Goal: Task Accomplishment & Management: Manage account settings

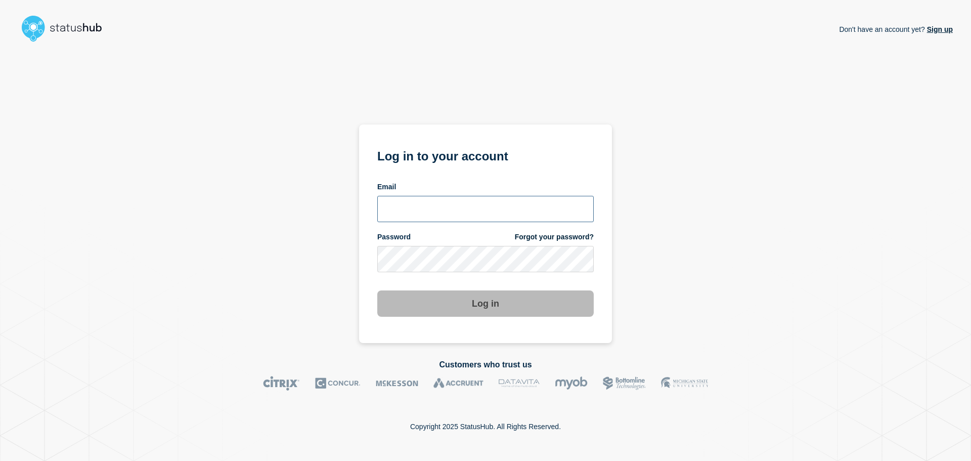
type input "[EMAIL_ADDRESS][DOMAIN_NAME]"
click at [484, 313] on button "Log in" at bounding box center [485, 303] width 216 height 26
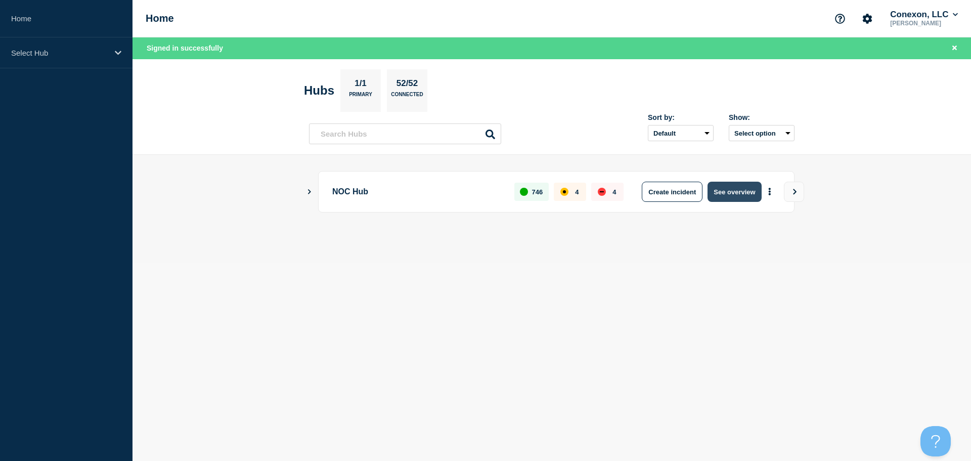
click at [741, 190] on button "See overview" at bounding box center [735, 192] width 54 height 20
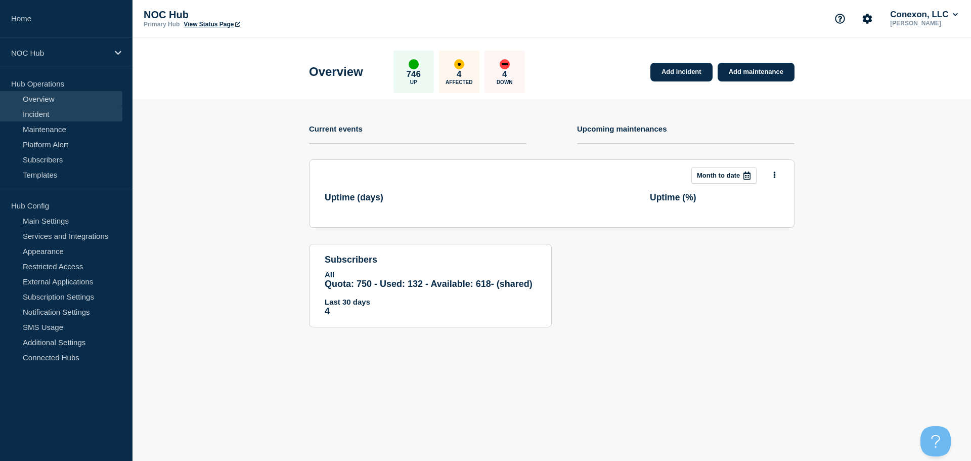
click at [59, 116] on link "Incident" at bounding box center [61, 113] width 122 height 15
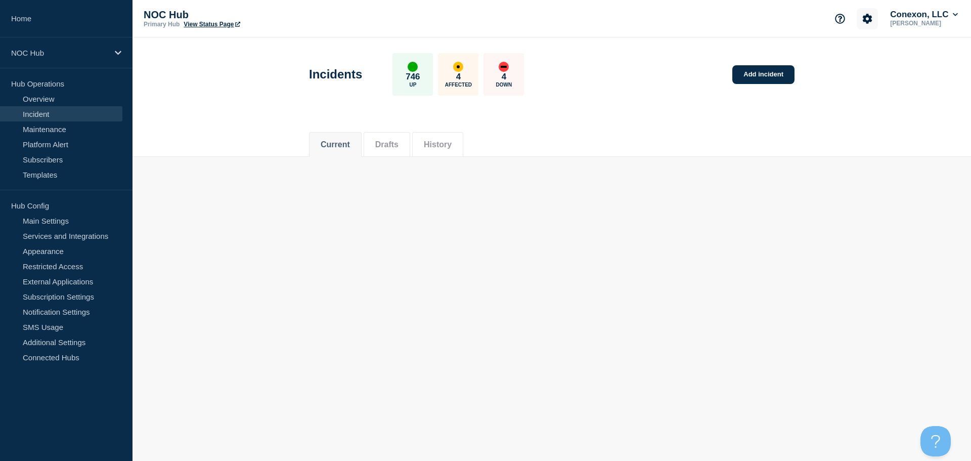
click at [867, 21] on button "Account settings" at bounding box center [867, 18] width 21 height 21
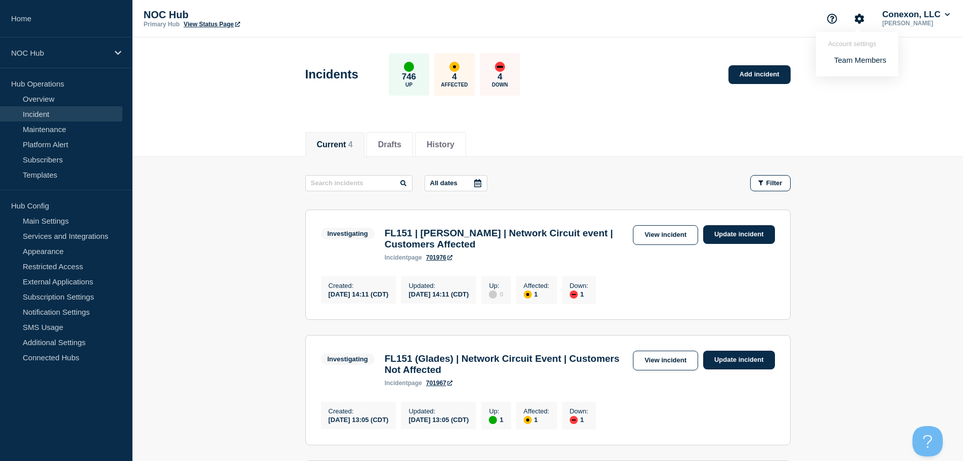
click at [884, 123] on div "Current 4 Drafts History" at bounding box center [548, 139] width 831 height 35
click at [922, 24] on p "[PERSON_NAME]" at bounding box center [916, 23] width 72 height 7
click at [946, 18] on button "Conexon, LLC" at bounding box center [916, 15] width 72 height 10
click at [917, 98] on link "User settings" at bounding box center [913, 96] width 45 height 9
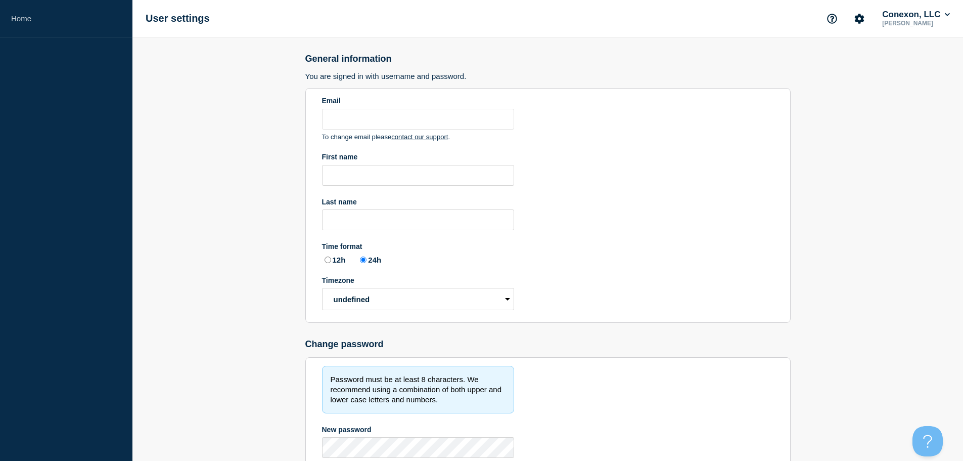
type input "xandra.martens@conexon.us"
type input "Xandra"
type input "Martens"
radio input "true"
select select "hub"
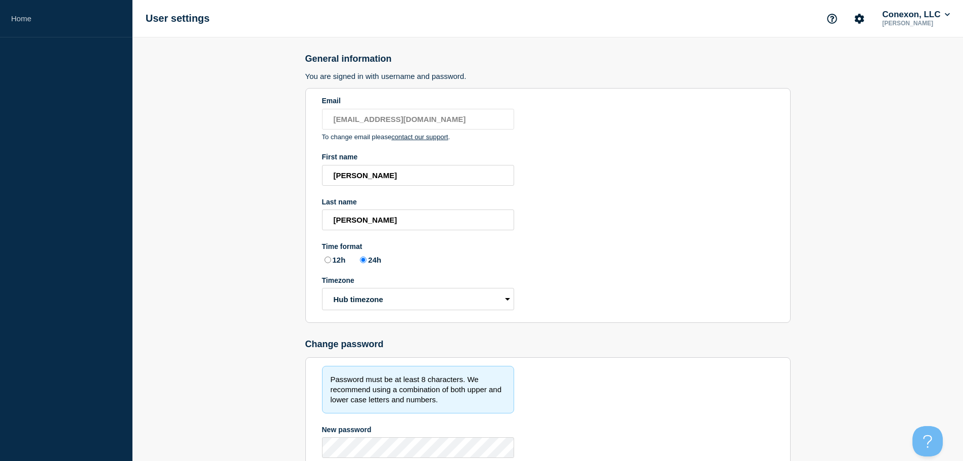
drag, startPoint x: 570, startPoint y: 188, endPoint x: 530, endPoint y: 214, distance: 48.0
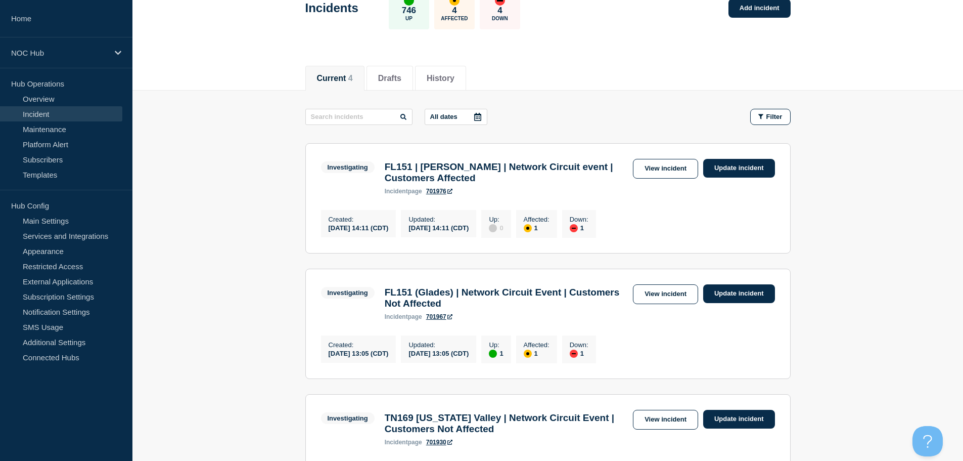
scroll to position [51, 0]
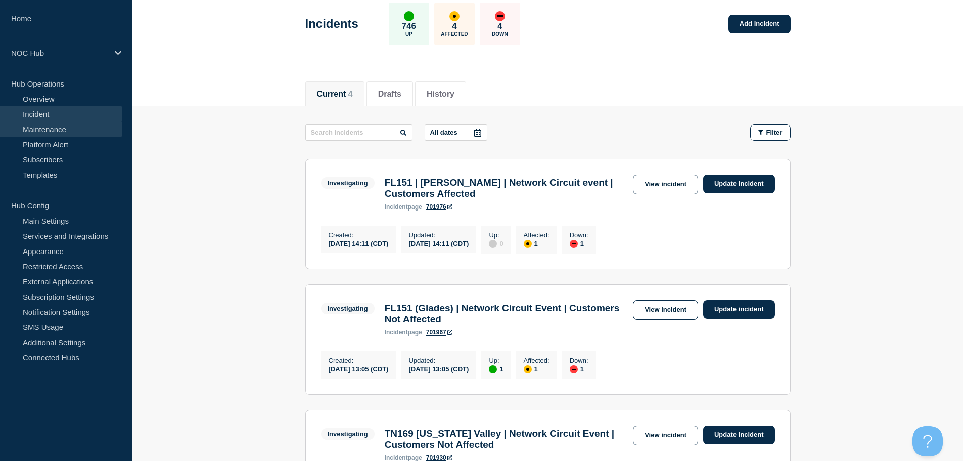
click at [53, 134] on link "Maintenance" at bounding box center [61, 128] width 122 height 15
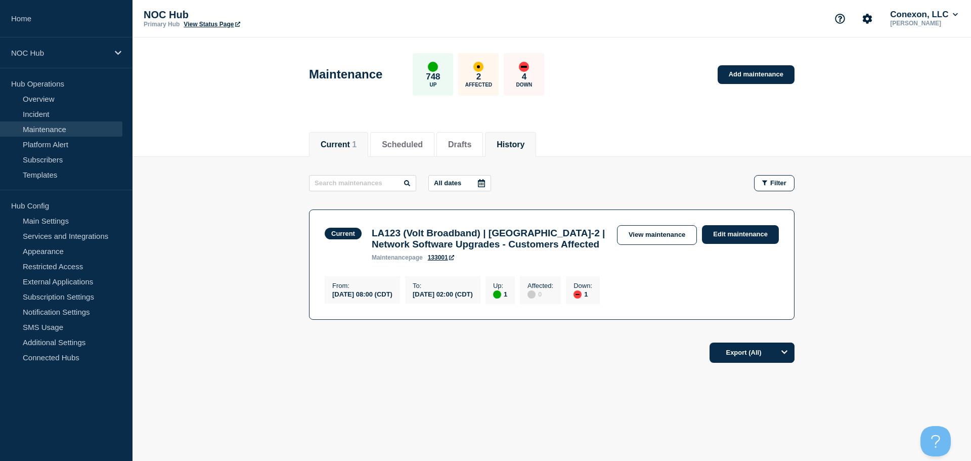
click at [524, 144] on button "History" at bounding box center [511, 144] width 28 height 9
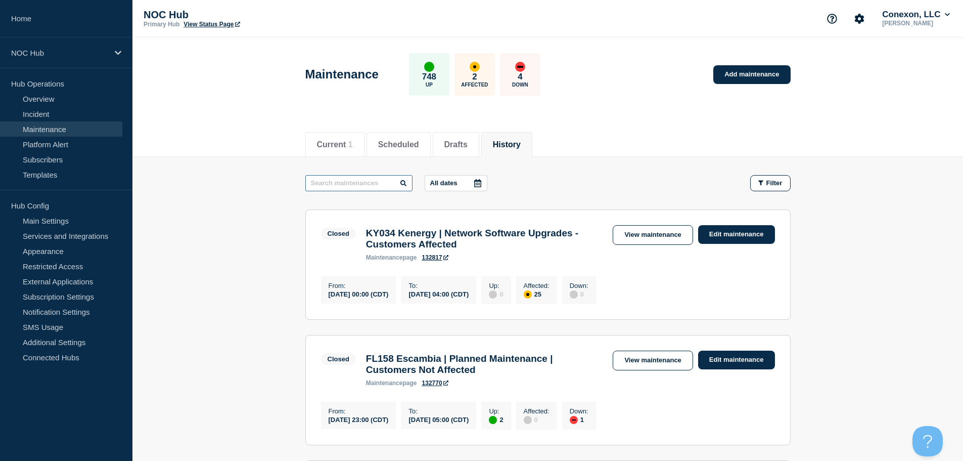
click at [363, 176] on input "text" at bounding box center [358, 183] width 107 height 16
type input "24742"
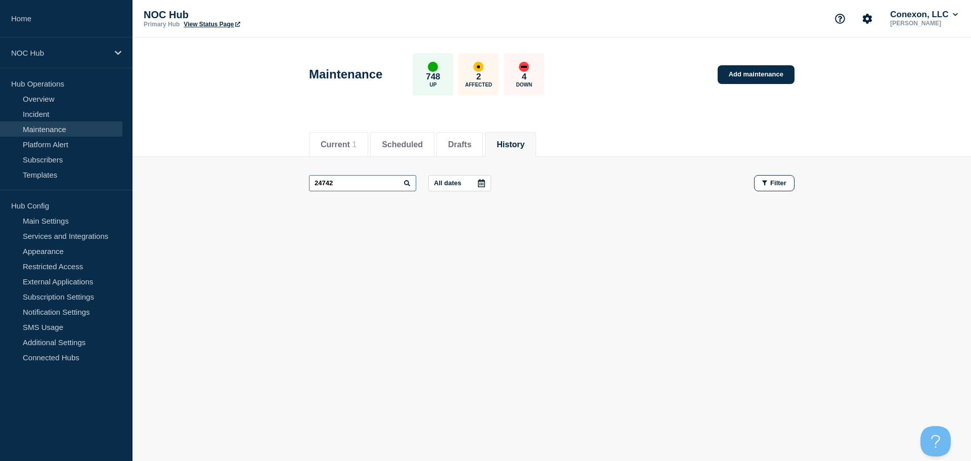
click at [363, 181] on input "24742" at bounding box center [362, 183] width 107 height 16
click at [401, 140] on button "Scheduled" at bounding box center [402, 144] width 41 height 9
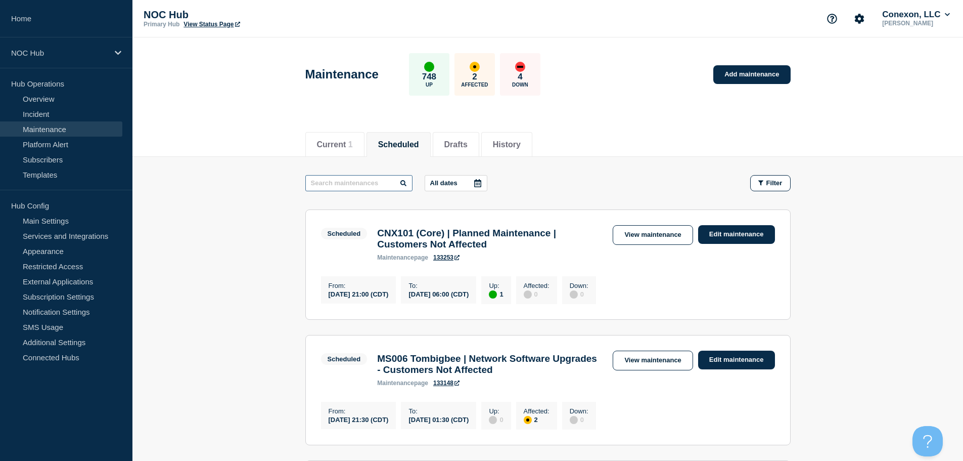
click at [367, 187] on input "text" at bounding box center [358, 183] width 107 height 16
paste input "24742"
type input "24742"
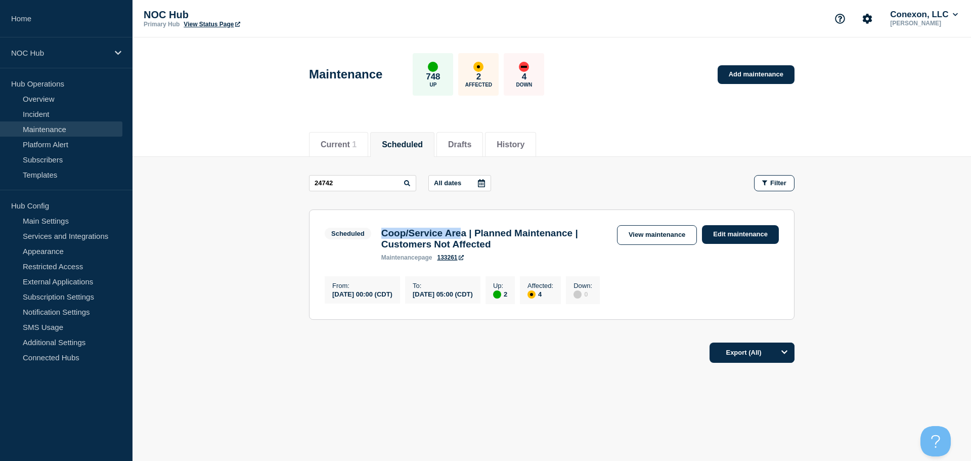
drag, startPoint x: 471, startPoint y: 232, endPoint x: 378, endPoint y: 231, distance: 93.1
click at [378, 231] on div "Coop/Service Area | Planned Maintenance | Customers Not Affected maintenance pa…" at bounding box center [494, 244] width 236 height 33
click at [743, 231] on link "Edit maintenance" at bounding box center [740, 234] width 77 height 19
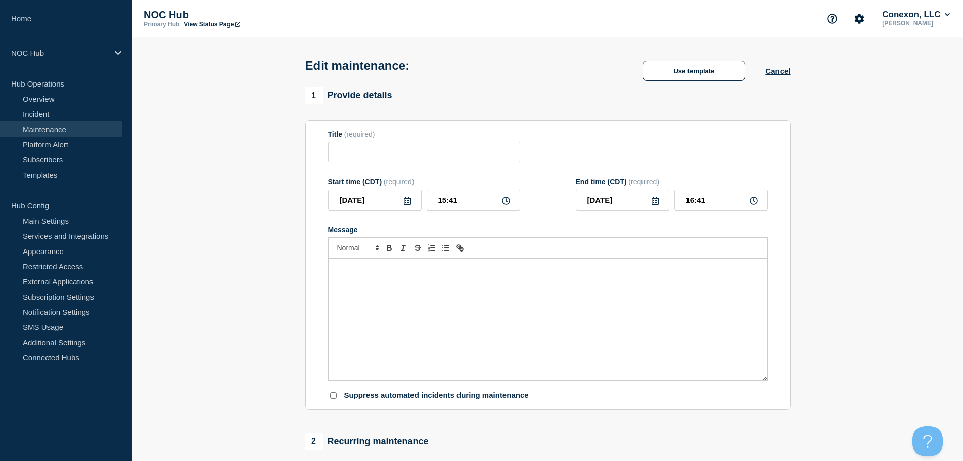
type input "Coop/Service Area | Planned Maintenance | Customers Not Affected"
type input "2025-08-21"
type input "00:00"
type input "2025-08-21"
type input "05:00"
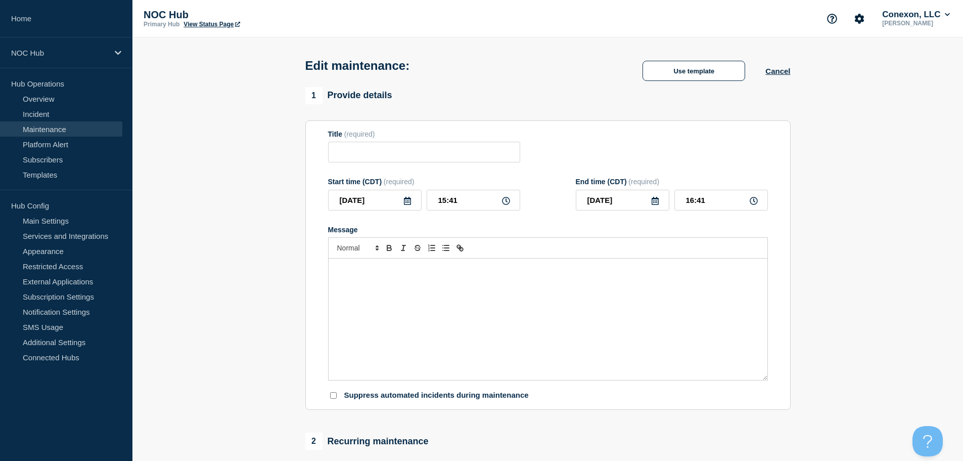
checkbox input "true"
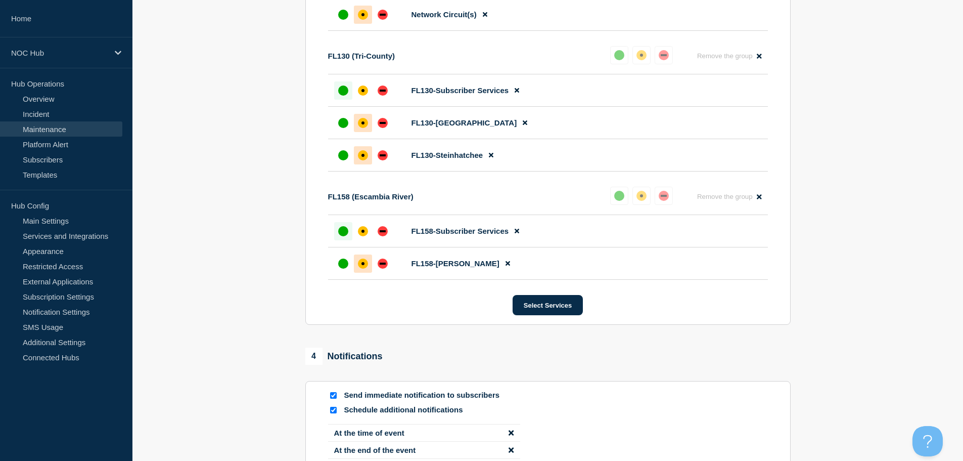
scroll to position [766, 0]
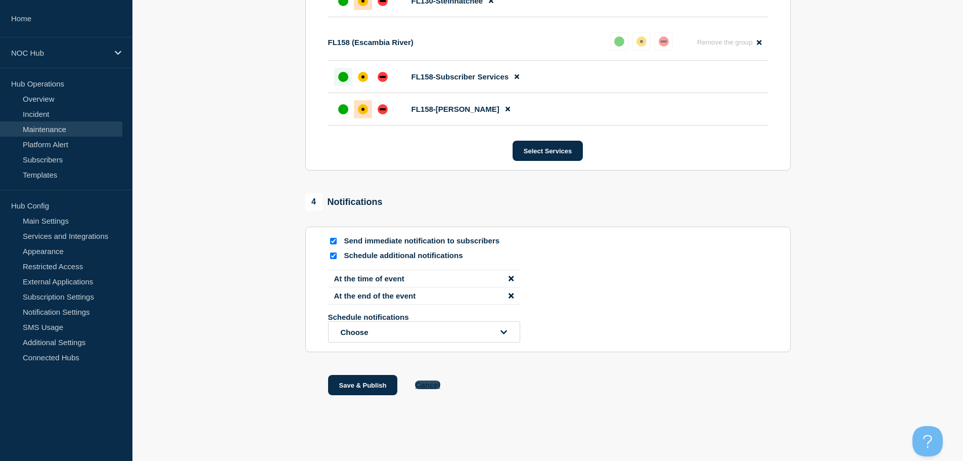
click at [417, 387] on button "Cancel" at bounding box center [427, 384] width 25 height 9
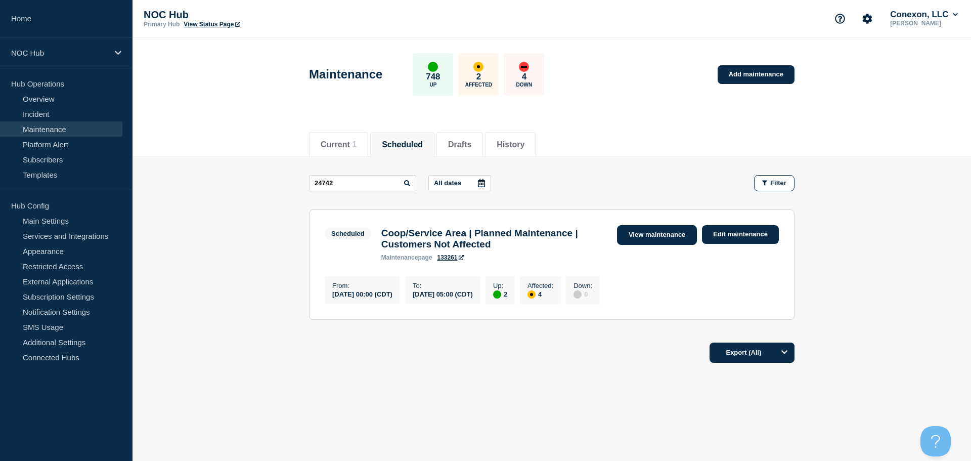
click at [672, 237] on link "View maintenance" at bounding box center [657, 235] width 80 height 20
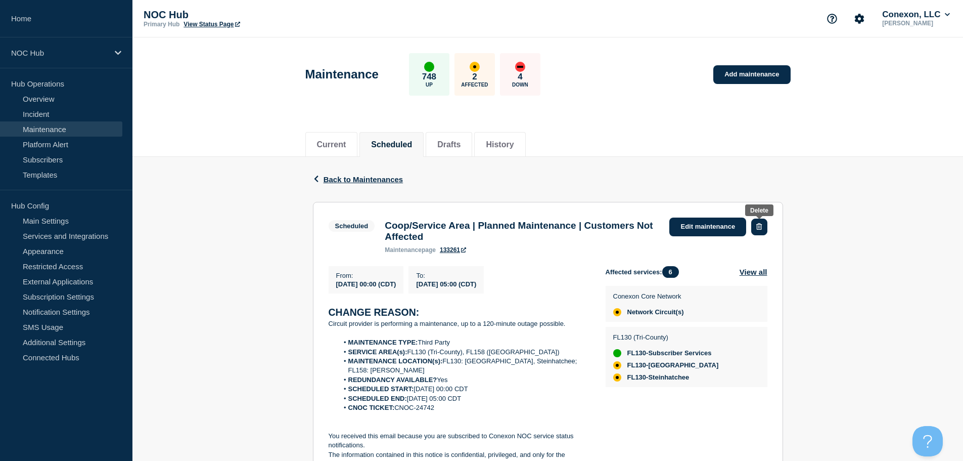
click at [763, 231] on button "button" at bounding box center [760, 226] width 16 height 17
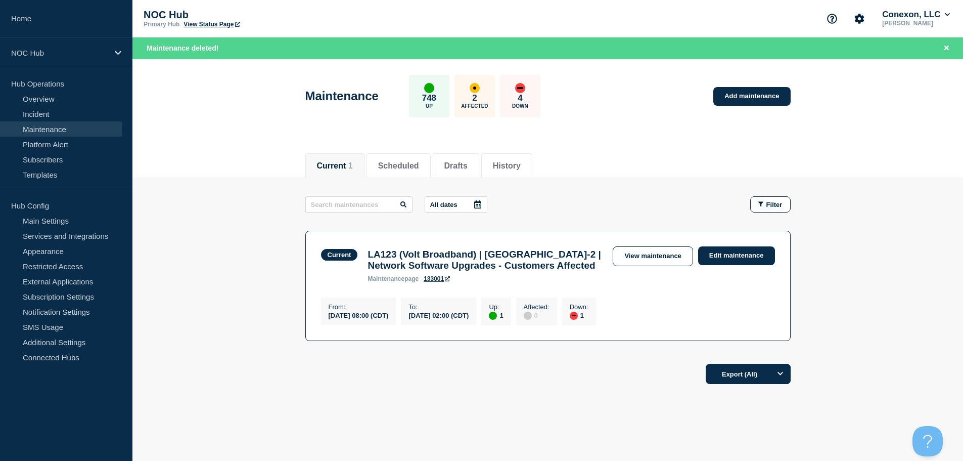
click at [86, 134] on link "Maintenance" at bounding box center [61, 128] width 122 height 15
click at [39, 118] on link "Incident" at bounding box center [61, 113] width 122 height 15
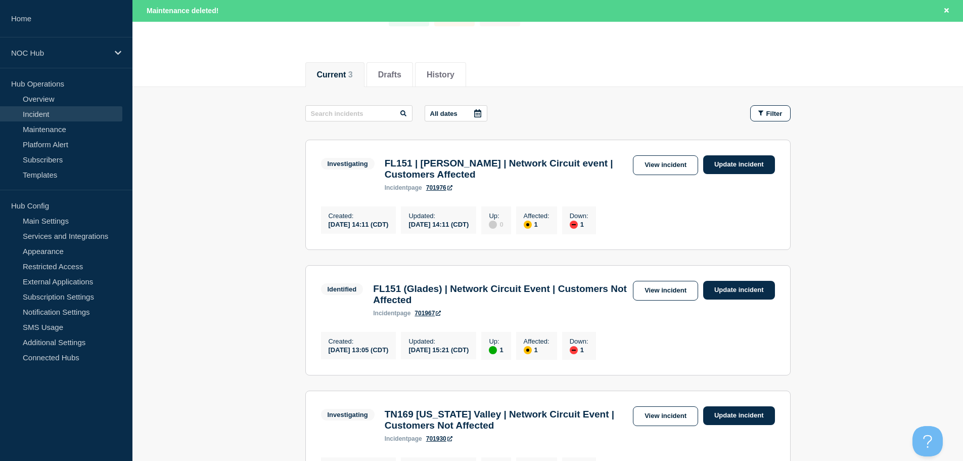
scroll to position [152, 0]
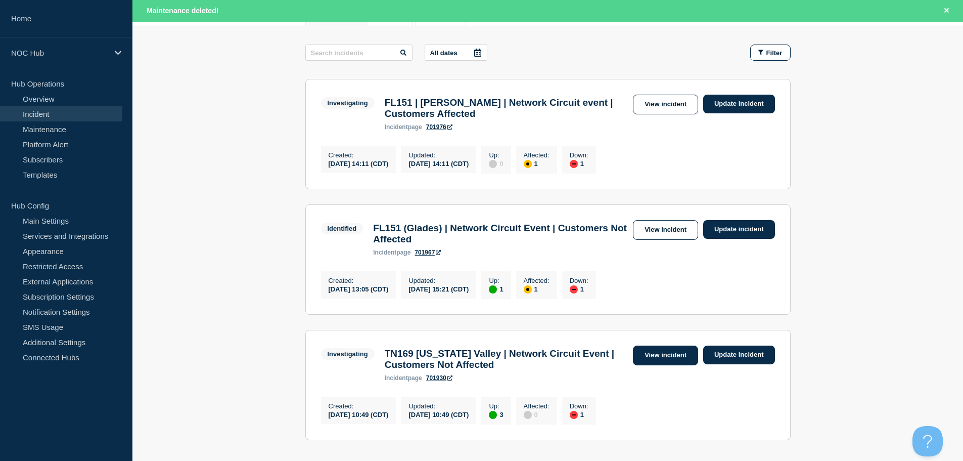
click at [646, 365] on link "View incident" at bounding box center [665, 355] width 65 height 20
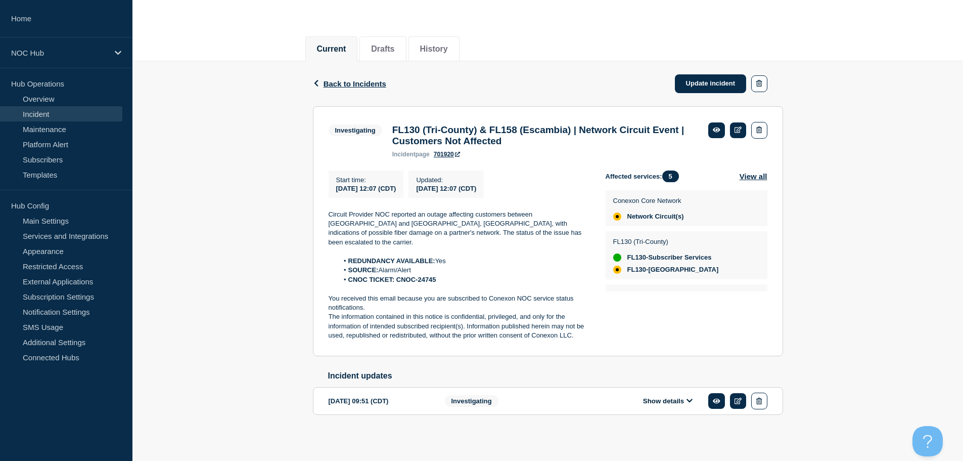
scroll to position [97, 0]
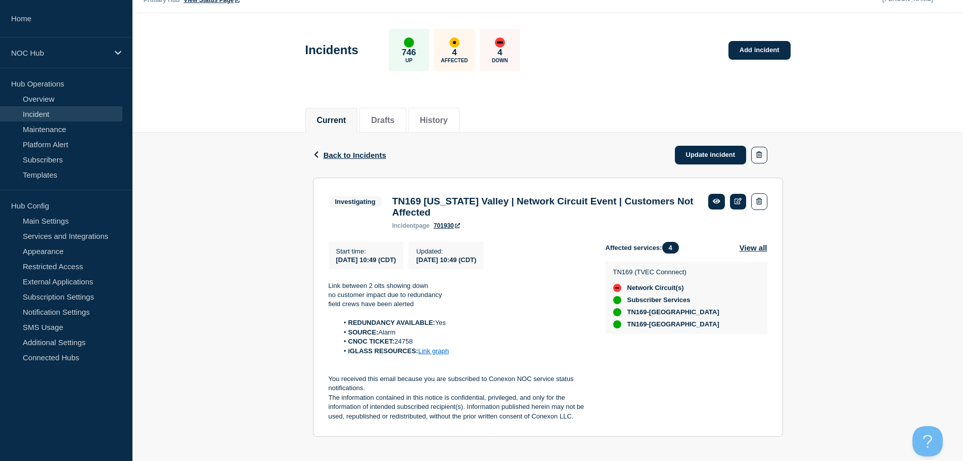
scroll to position [37, 0]
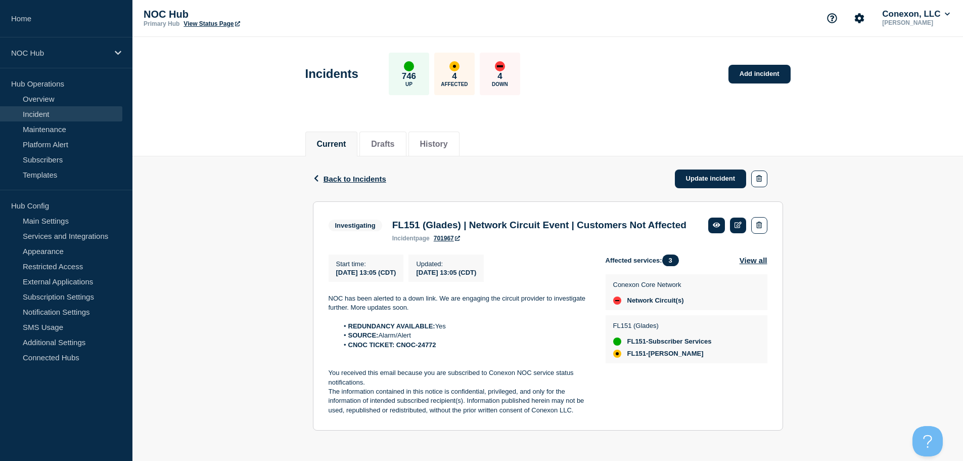
scroll to position [18, 0]
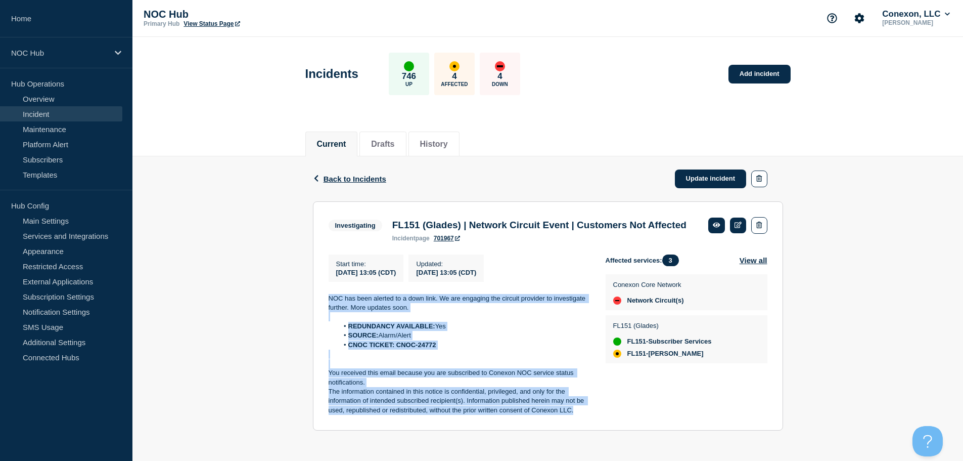
drag, startPoint x: 578, startPoint y: 414, endPoint x: 326, endPoint y: 293, distance: 280.0
click at [326, 293] on section "Investigating FL151 (Glades) | Network Circuit Event | Customers Not Affected i…" at bounding box center [548, 316] width 470 height 230
copy div "NOC has been alerted to a down link. We are engaging the circuit provider to in…"
click at [710, 169] on link "Update incident" at bounding box center [711, 178] width 72 height 19
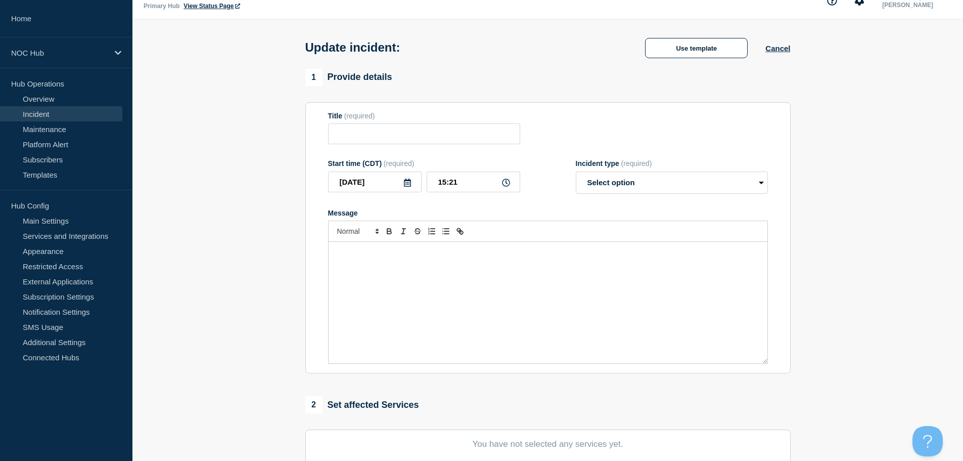
type input "FL151 (Glades) | Network Circuit Event | Customers Not Affected"
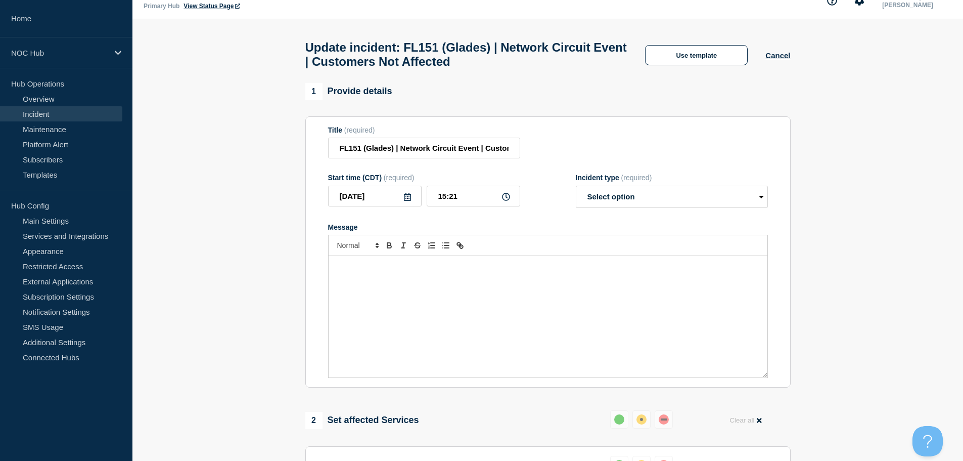
click at [375, 281] on div "Message" at bounding box center [548, 316] width 439 height 121
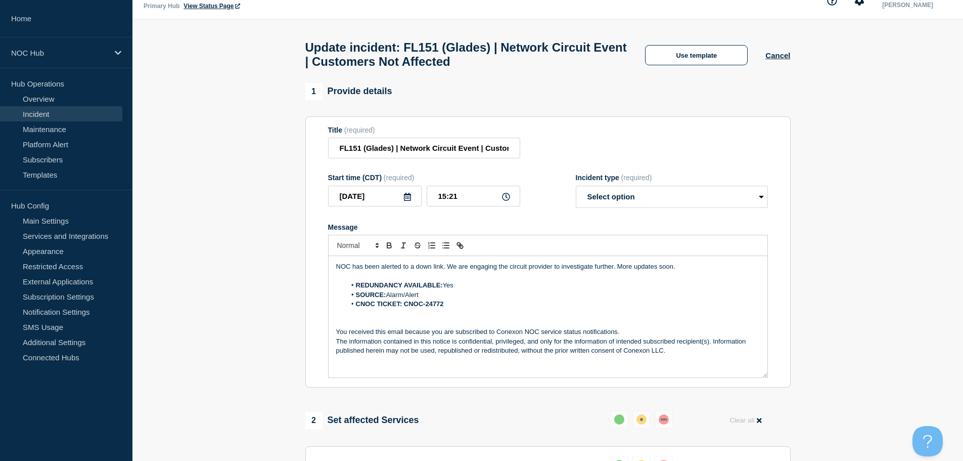
click at [708, 267] on div "NOC has been alerted to a down link. We are engaging the circuit provider to in…" at bounding box center [548, 316] width 439 height 121
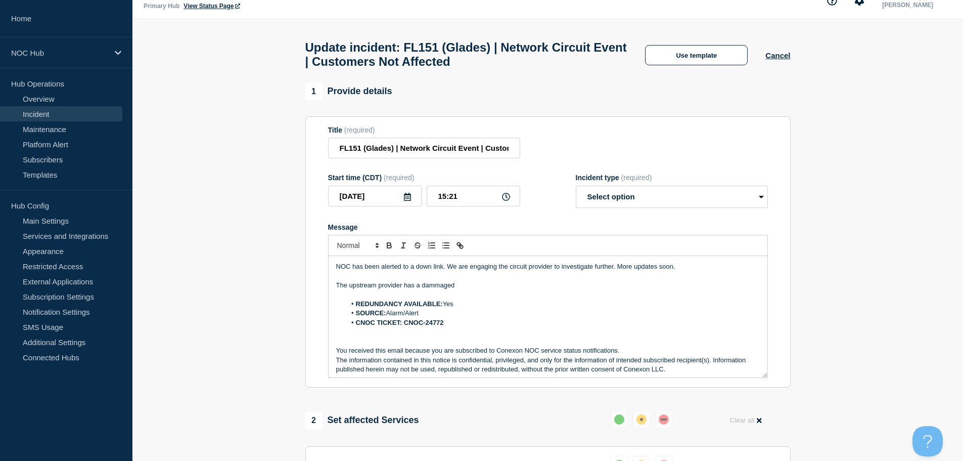
drag, startPoint x: 466, startPoint y: 294, endPoint x: 417, endPoint y: 291, distance: 49.1
click at [417, 290] on p "The upstream provider has a dammaged" at bounding box center [548, 285] width 424 height 9
click at [629, 201] on select "Select option Investigating Identified Monitoring Resolved" at bounding box center [672, 197] width 192 height 22
select select "identified"
click at [576, 190] on select "Select option Investigating Identified Monitoring Resolved" at bounding box center [672, 197] width 192 height 22
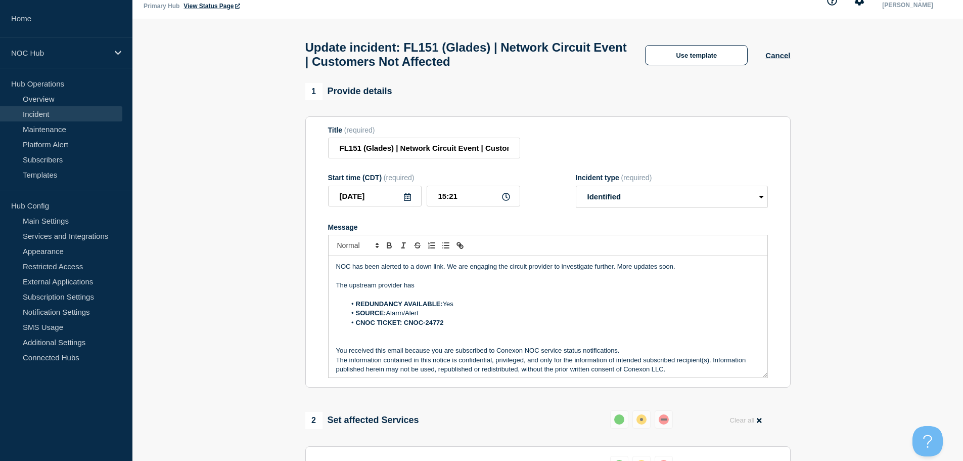
click at [445, 281] on p "Message" at bounding box center [548, 276] width 424 height 9
click at [445, 290] on p "The upstream provider has" at bounding box center [548, 285] width 424 height 9
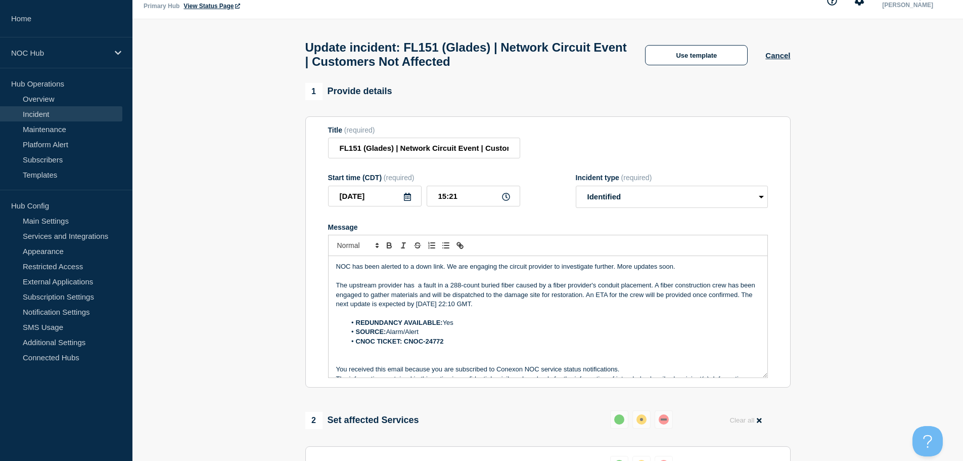
click at [416, 288] on p "The upstream provider has a fault in a 288-count buried fiber caused by a fiber…" at bounding box center [548, 295] width 424 height 28
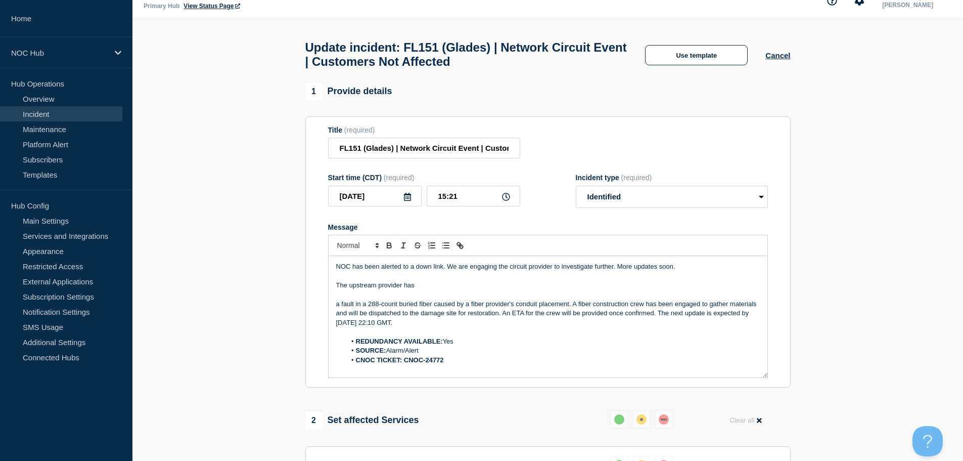
click at [453, 289] on p "The upstream provider has" at bounding box center [548, 285] width 424 height 9
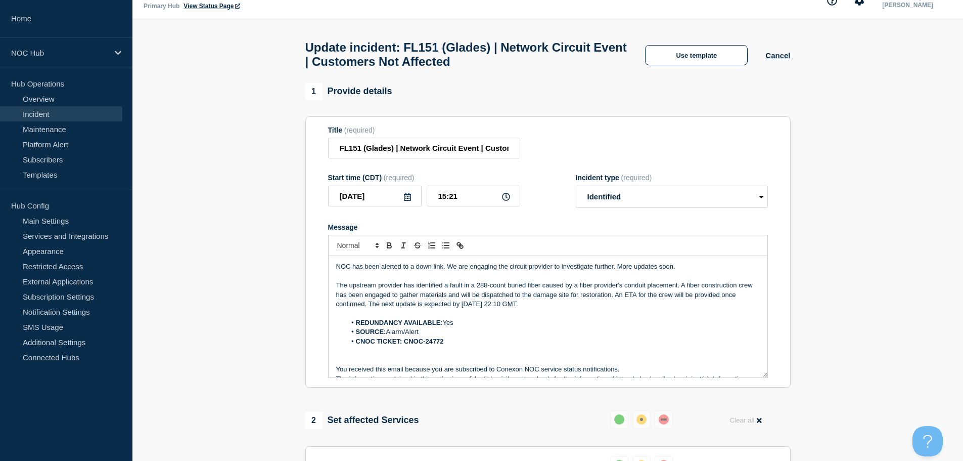
click at [534, 291] on p "The upstream provider has identified a fault in a 288-count buried fiber caused…" at bounding box center [548, 295] width 424 height 28
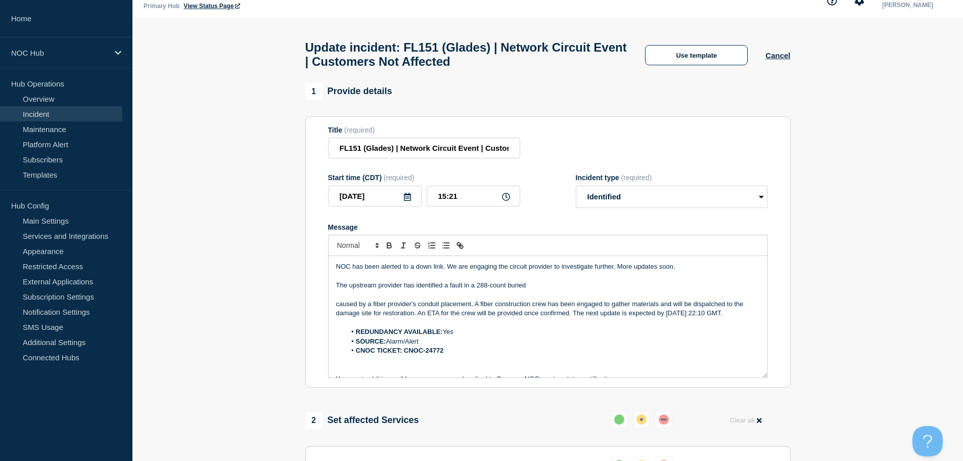
click at [537, 290] on p "The upstream provider has identified a fault in a 288-count buried" at bounding box center [548, 285] width 424 height 9
drag, startPoint x: 359, startPoint y: 308, endPoint x: 333, endPoint y: 312, distance: 26.5
click at [333, 312] on div "NOC has been alerted to a down link. We are engaging the circuit provider to in…" at bounding box center [548, 316] width 439 height 121
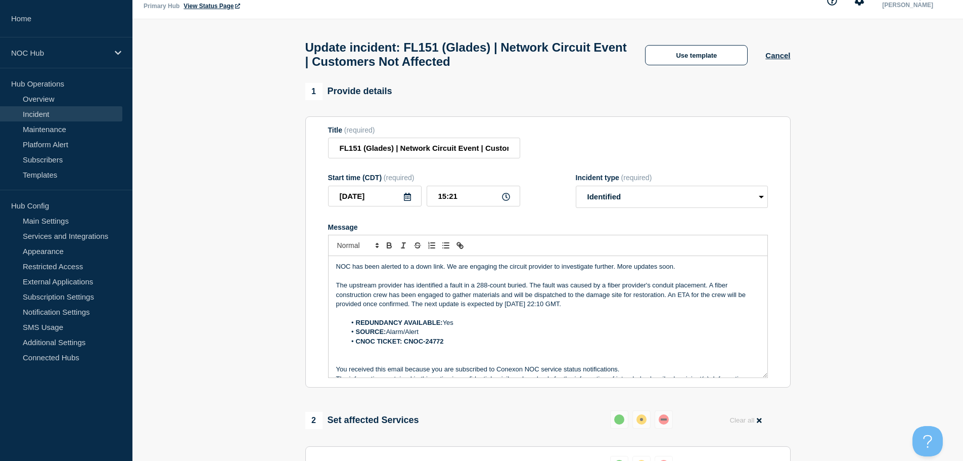
drag, startPoint x: 617, startPoint y: 311, endPoint x: 411, endPoint y: 309, distance: 205.8
click at [411, 308] on p "The upstream provider has identified a fault in a 288-count buried. The fault w…" at bounding box center [548, 295] width 424 height 28
click at [332, 290] on div "NOC has been alerted to a down link. We are engaging the circuit provider to in…" at bounding box center [548, 316] width 439 height 121
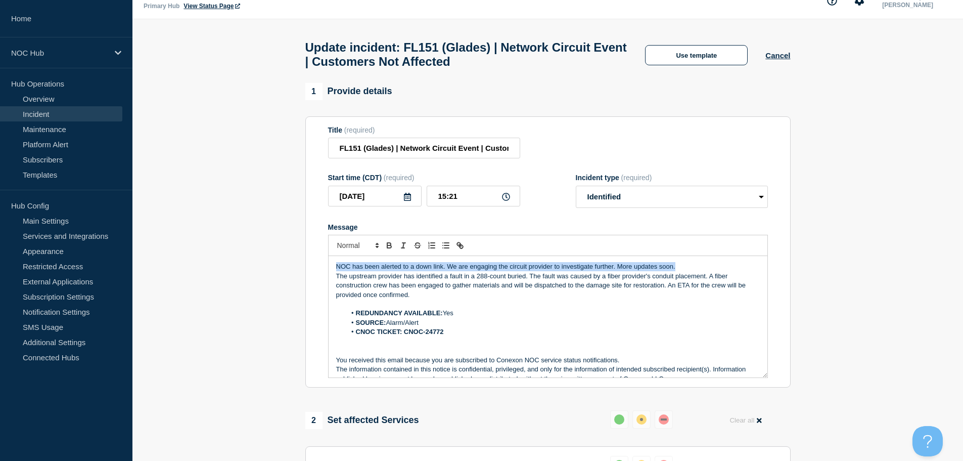
drag, startPoint x: 682, startPoint y: 274, endPoint x: 313, endPoint y: 274, distance: 368.7
click at [316, 274] on section "Title (required) FL151 (Glades) | Network Circuit Event | Customers Not Affecte…" at bounding box center [548, 252] width 486 height 272
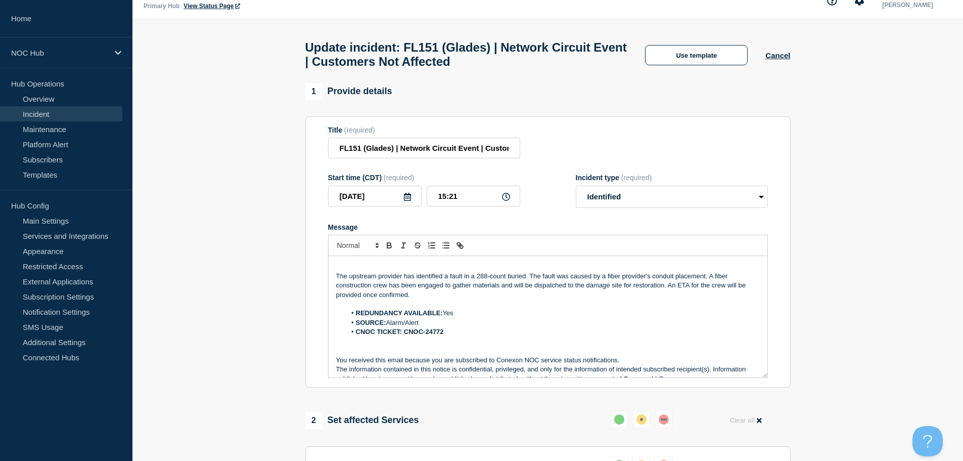
click at [335, 283] on div "The upstream provider has identified a fault in a 288-count buried. The fault w…" at bounding box center [548, 316] width 439 height 121
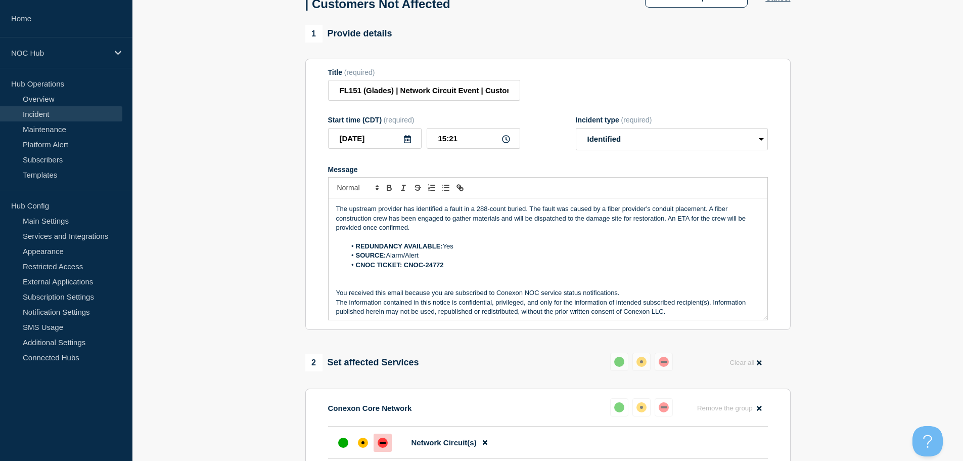
scroll to position [101, 0]
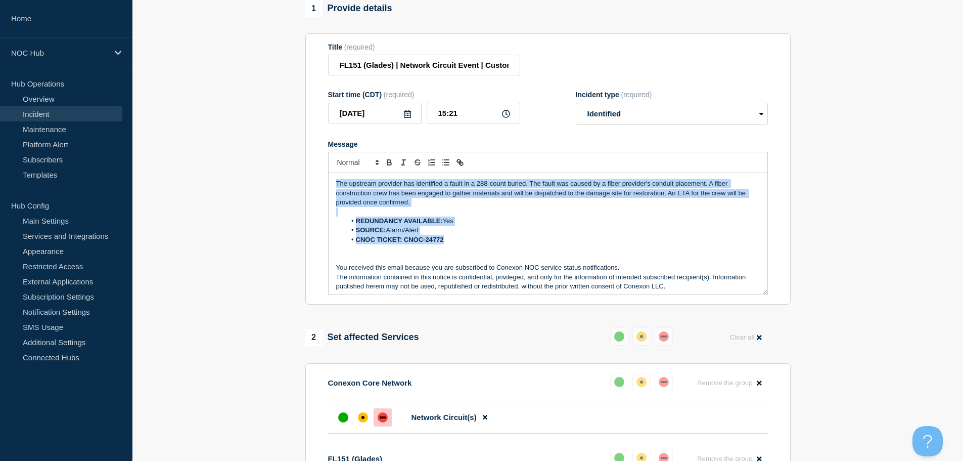
drag, startPoint x: 454, startPoint y: 246, endPoint x: 304, endPoint y: 176, distance: 164.5
click at [304, 176] on div "1 Provide details Title (required) FL151 (Glades) | Network Circuit Event | Cus…" at bounding box center [547, 411] width 497 height 822
copy div "The upstream provider has identified a fault in a 288-count buried. The fault w…"
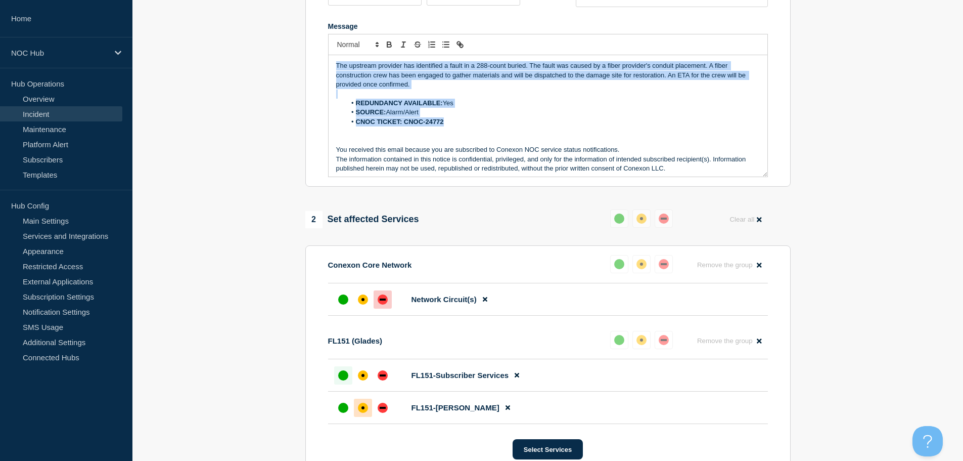
scroll to position [486, 0]
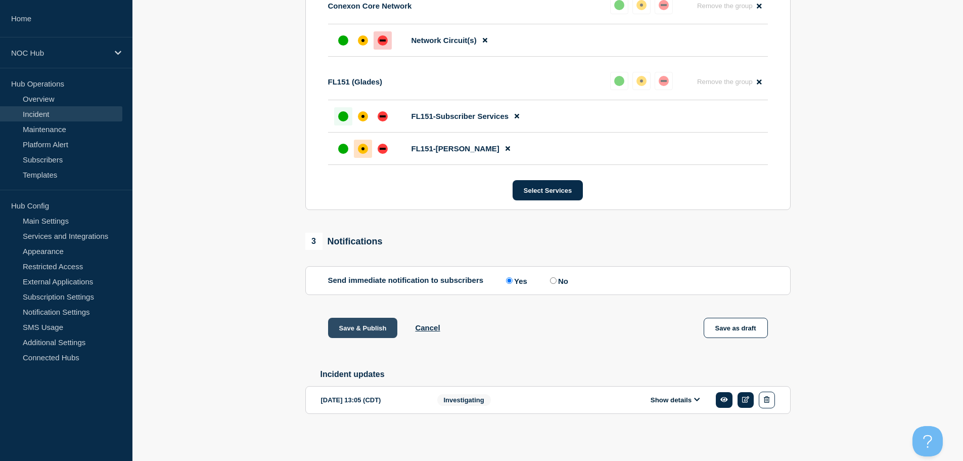
click at [368, 322] on button "Save & Publish" at bounding box center [363, 328] width 70 height 20
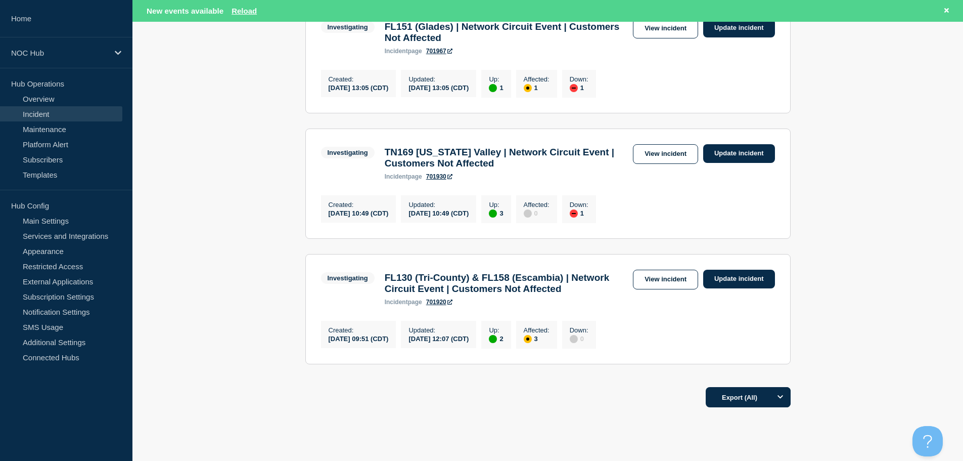
scroll to position [354, 0]
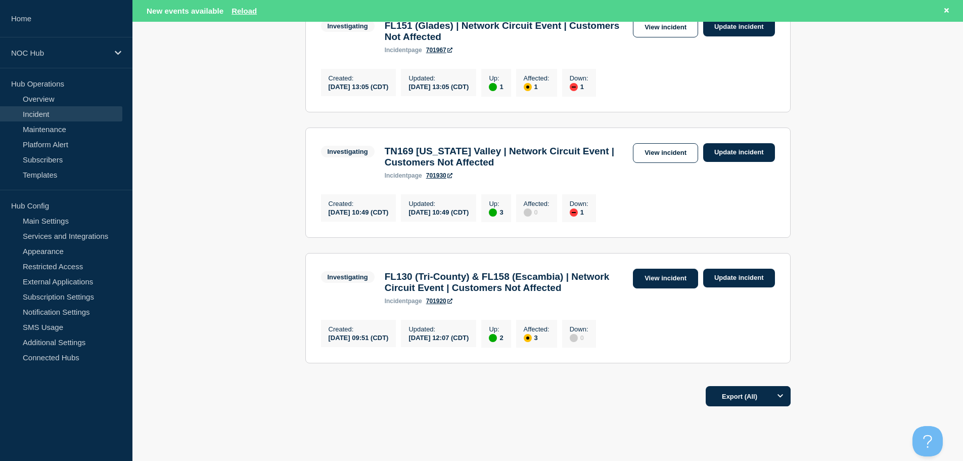
click at [668, 288] on link "View incident" at bounding box center [665, 279] width 65 height 20
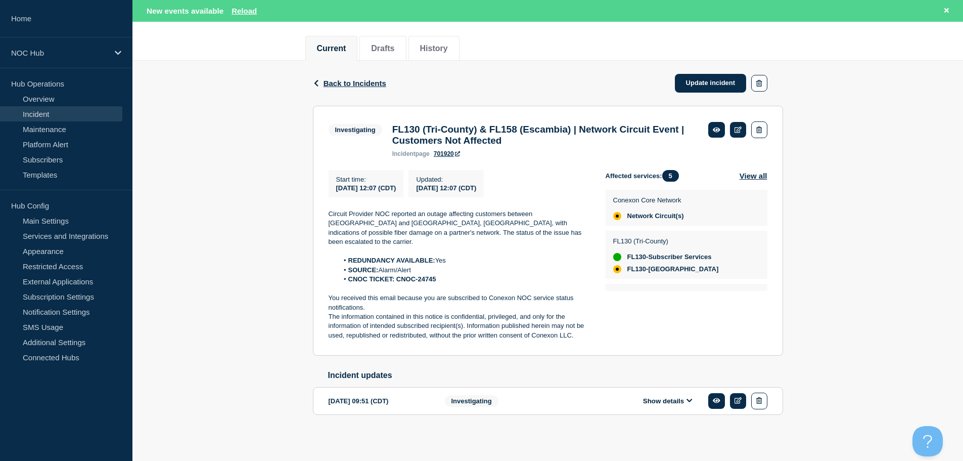
scroll to position [118, 0]
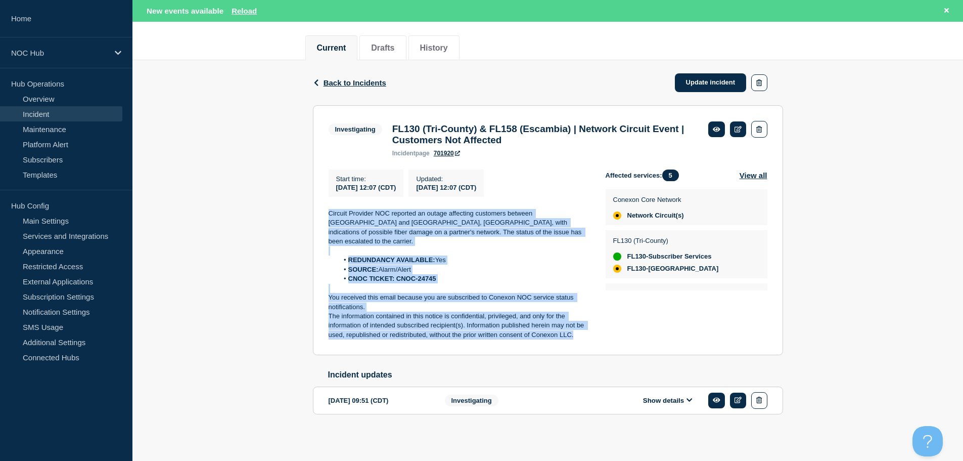
drag, startPoint x: 582, startPoint y: 330, endPoint x: 328, endPoint y: 216, distance: 278.5
click at [328, 216] on section "Investigating FL130 (Tri-County) & FL158 (Escambia) | Network Circuit Event | C…" at bounding box center [548, 230] width 470 height 250
copy div "Circuit Provider NOC reported an outage affecting customers between Lake City a…"
click at [720, 76] on link "Update incident" at bounding box center [711, 82] width 72 height 19
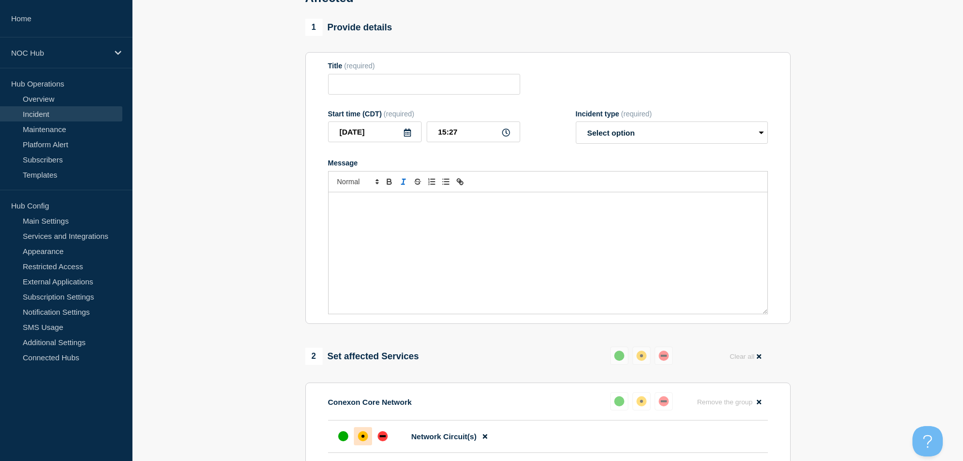
type input "FL130 (Tri-County) & FL158 (Escambia) | Network Circuit Event | Customers Not A…"
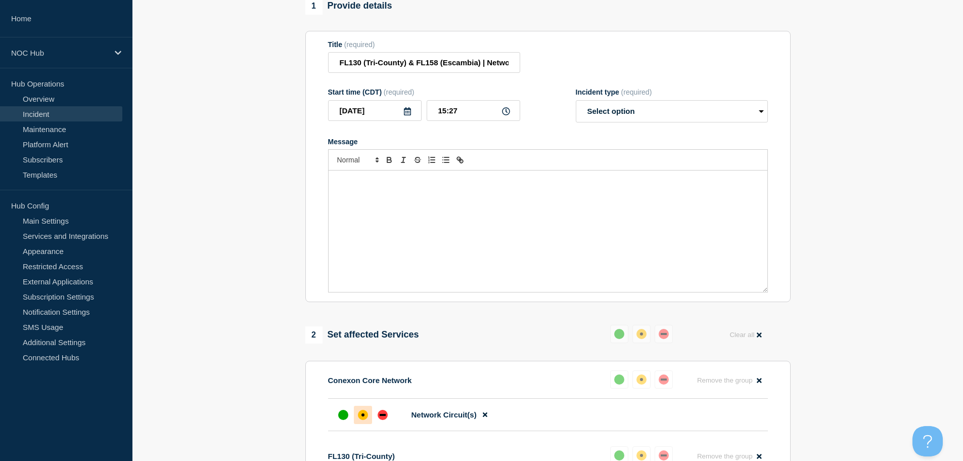
click at [419, 214] on div "Message" at bounding box center [548, 230] width 439 height 121
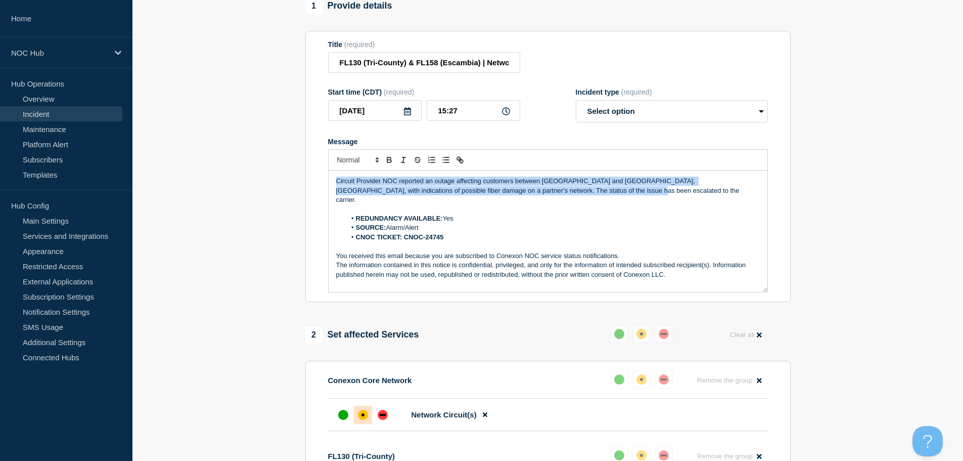
drag, startPoint x: 573, startPoint y: 197, endPoint x: 266, endPoint y: 192, distance: 307.5
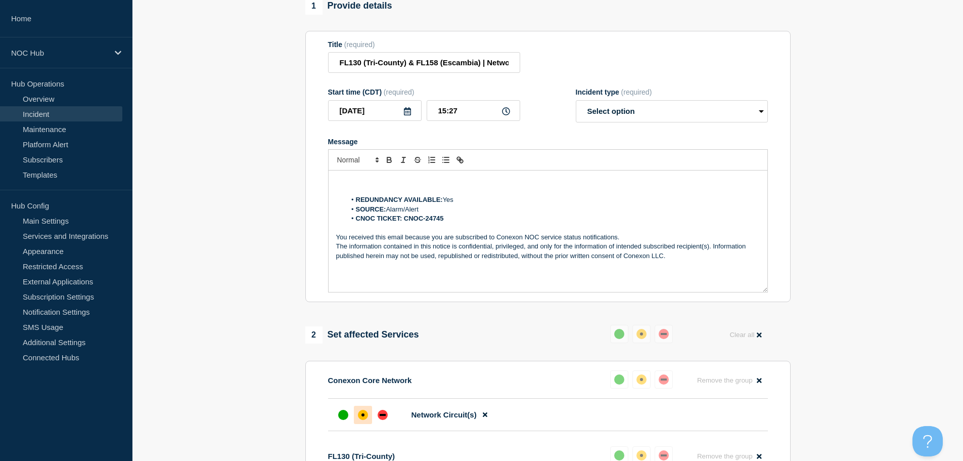
click at [366, 180] on div "REDUNDANCY AVAILABLE: Yes SOURCE: Alarm/Alert CNOC TICKET: CNOC-24745 You recei…" at bounding box center [548, 230] width 439 height 121
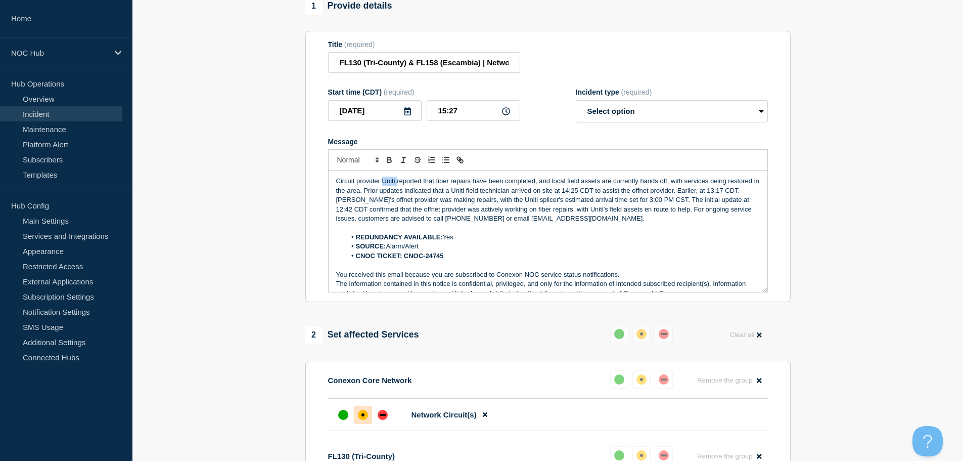
drag, startPoint x: 398, startPoint y: 185, endPoint x: 383, endPoint y: 186, distance: 15.2
click at [383, 186] on p "Circuit provider Uniti reported that fiber repairs have been completed, and loc…" at bounding box center [548, 199] width 424 height 47
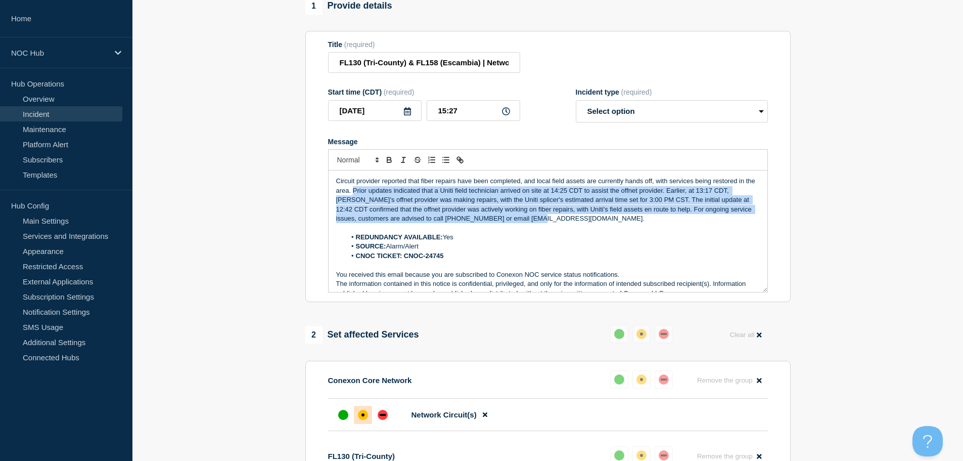
drag, startPoint x: 551, startPoint y: 227, endPoint x: 365, endPoint y: 201, distance: 187.4
click at [365, 201] on p "Circuit provider reported that fiber repairs have been completed, and local fie…" at bounding box center [548, 199] width 424 height 47
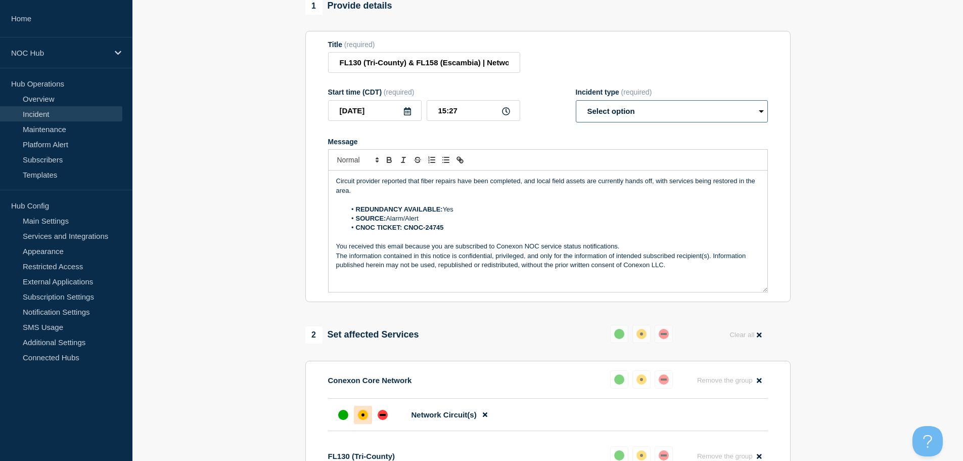
click at [624, 111] on select "Select option Investigating Identified Monitoring Resolved" at bounding box center [672, 111] width 192 height 22
select select "resolved"
click at [576, 107] on select "Select option Investigating Identified Monitoring Resolved" at bounding box center [672, 111] width 192 height 22
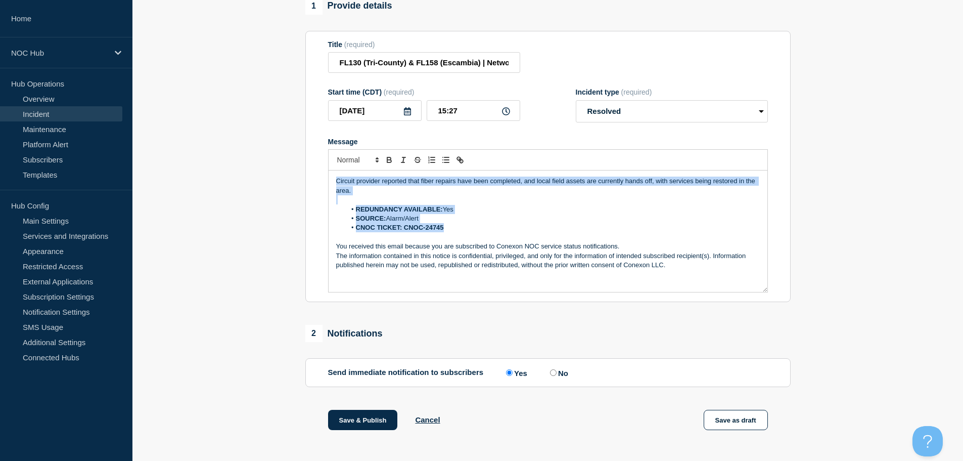
drag, startPoint x: 452, startPoint y: 233, endPoint x: 335, endPoint y: 187, distance: 125.6
click at [335, 187] on div "Circuit provider reported that fiber repairs have been completed, and local fie…" at bounding box center [548, 230] width 439 height 121
copy div "Circuit provider reported that fiber repairs have been completed, and local fie…"
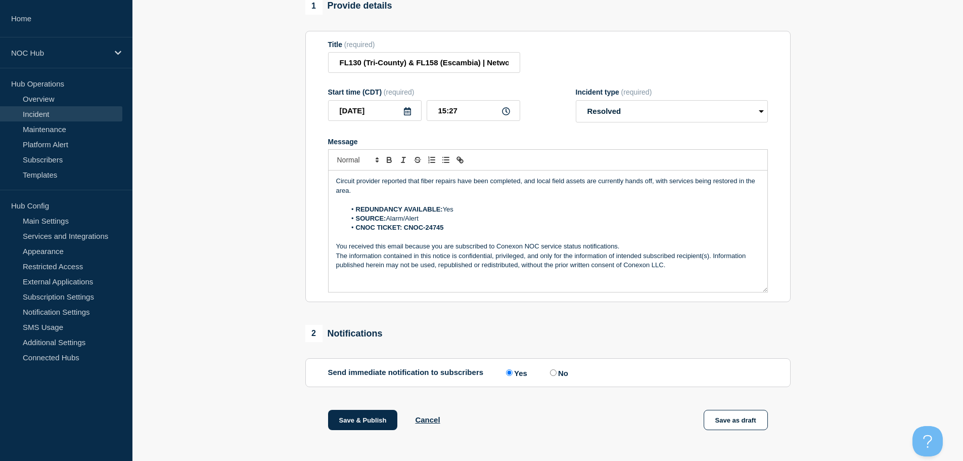
click at [855, 252] on section "1 Provide details Title (required) FL130 (Tri-County) & FL158 (Escambia) | Netw…" at bounding box center [548, 283] width 831 height 573
click at [355, 423] on button "Save & Publish" at bounding box center [363, 420] width 70 height 20
